Goal: Information Seeking & Learning: Learn about a topic

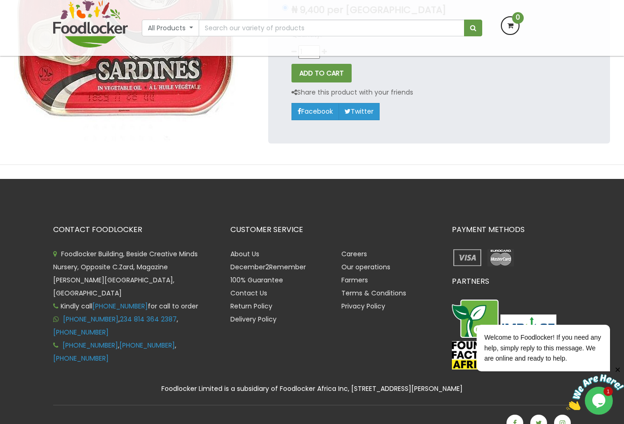
scroll to position [182, 0]
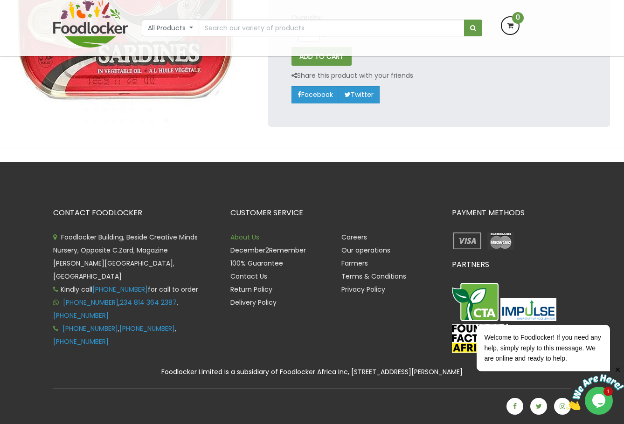
click at [247, 238] on link "About Us" at bounding box center [244, 237] width 29 height 9
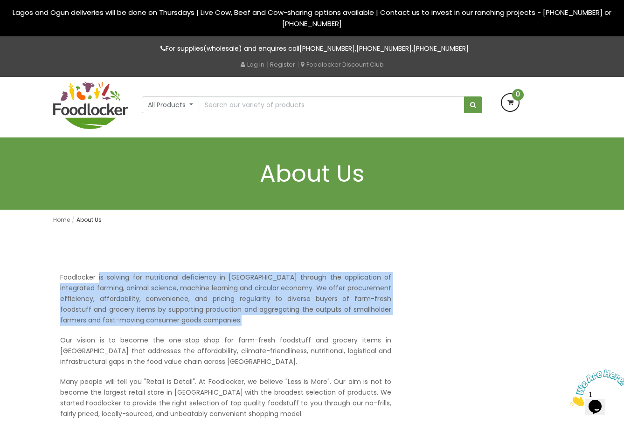
drag, startPoint x: 56, startPoint y: 279, endPoint x: 215, endPoint y: 319, distance: 163.9
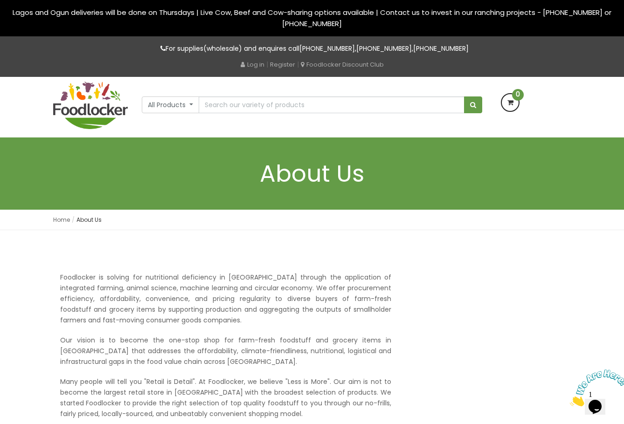
drag, startPoint x: 325, startPoint y: 346, endPoint x: 309, endPoint y: 346, distance: 15.4
click at [325, 346] on p "Our vision is to become the one-stop shop for farm-fresh foodstuff and grocery …" at bounding box center [225, 351] width 331 height 32
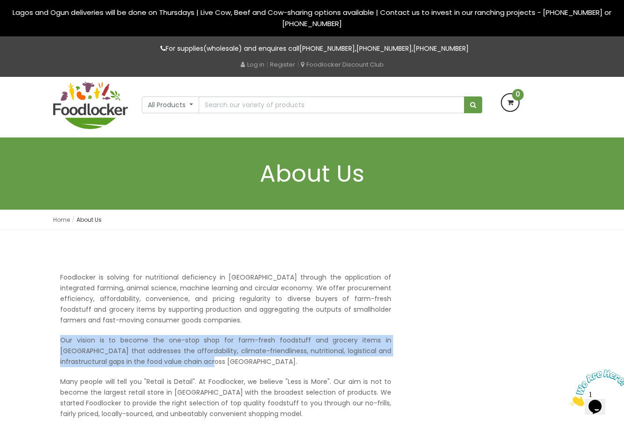
drag, startPoint x: 58, startPoint y: 338, endPoint x: 162, endPoint y: 364, distance: 106.7
click at [313, 346] on p "Our vision is to become the one-stop shop for farm-fresh foodstuff and grocery …" at bounding box center [225, 351] width 331 height 32
